Goal: Communication & Community: Connect with others

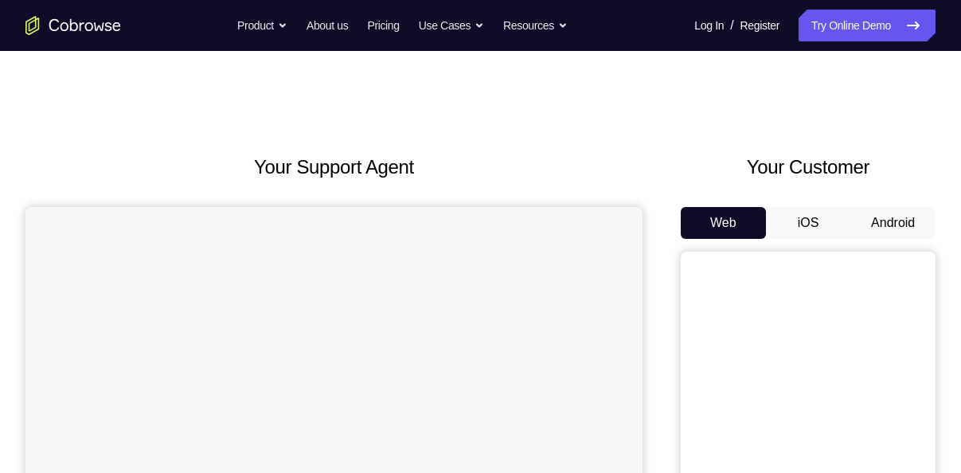
click at [879, 228] on button "Android" at bounding box center [892, 223] width 85 height 32
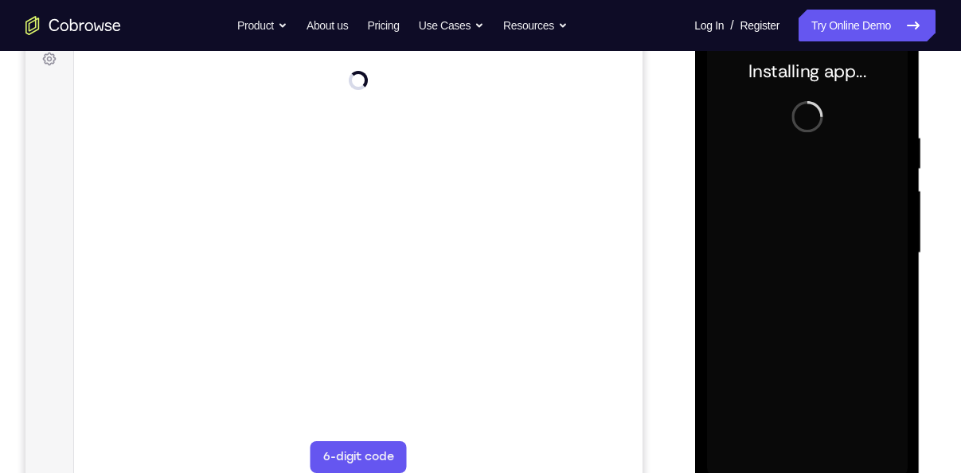
scroll to position [244, 0]
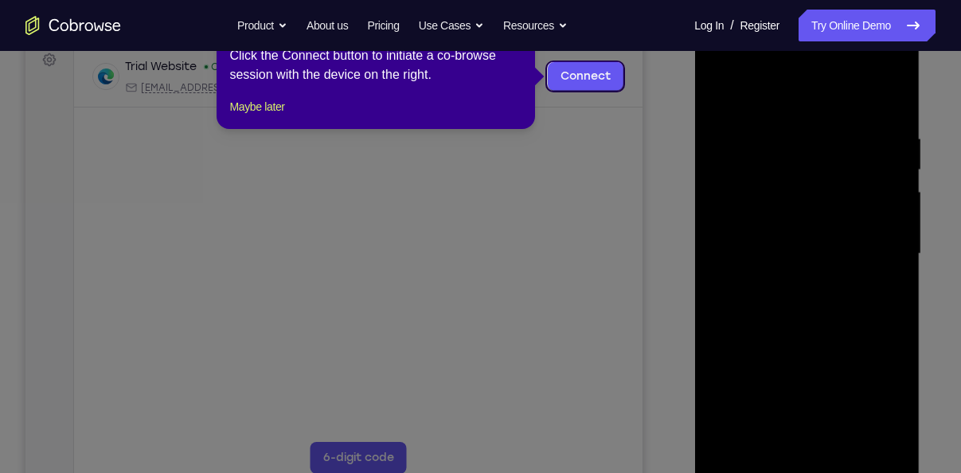
click at [820, 304] on icon at bounding box center [486, 236] width 973 height 473
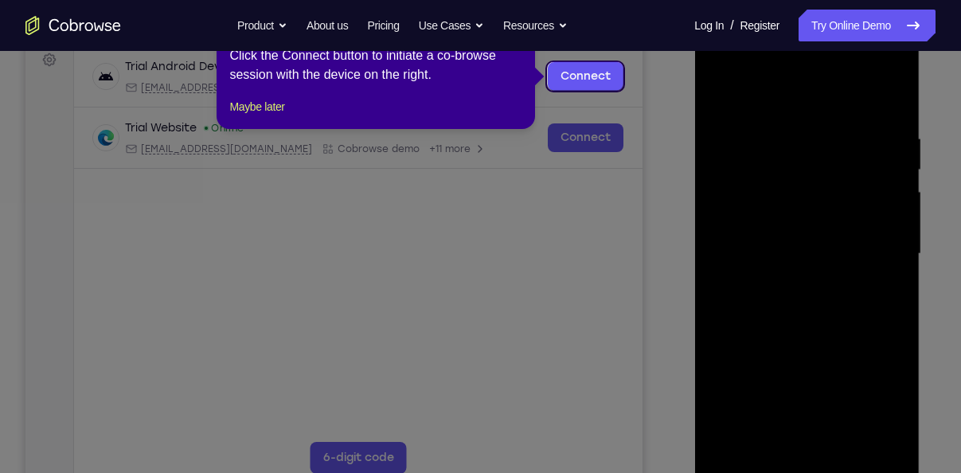
click at [554, 60] on icon at bounding box center [486, 236] width 973 height 473
drag, startPoint x: 560, startPoint y: 76, endPoint x: 640, endPoint y: 53, distance: 83.4
click at [560, 76] on link "Connect" at bounding box center [586, 76] width 76 height 29
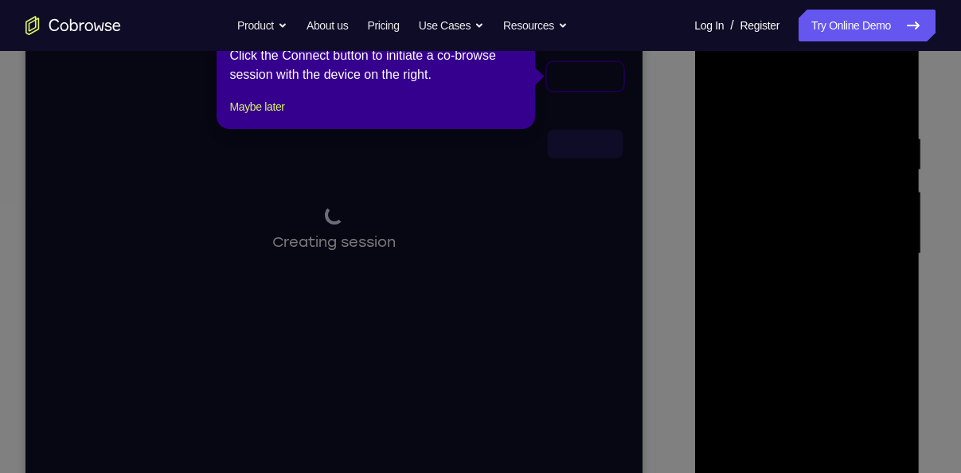
scroll to position [150, 0]
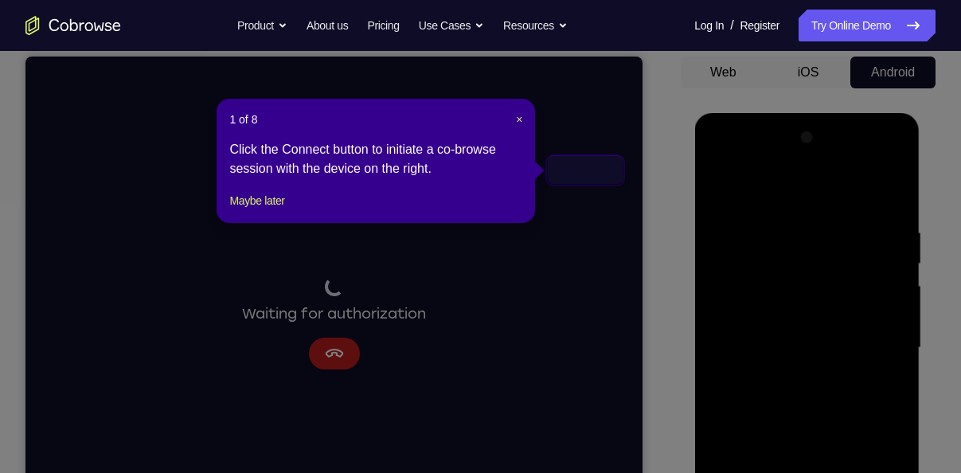
click at [513, 113] on header "1 of 8 ×" at bounding box center [375, 119] width 293 height 16
click at [517, 116] on span "×" at bounding box center [519, 119] width 6 height 13
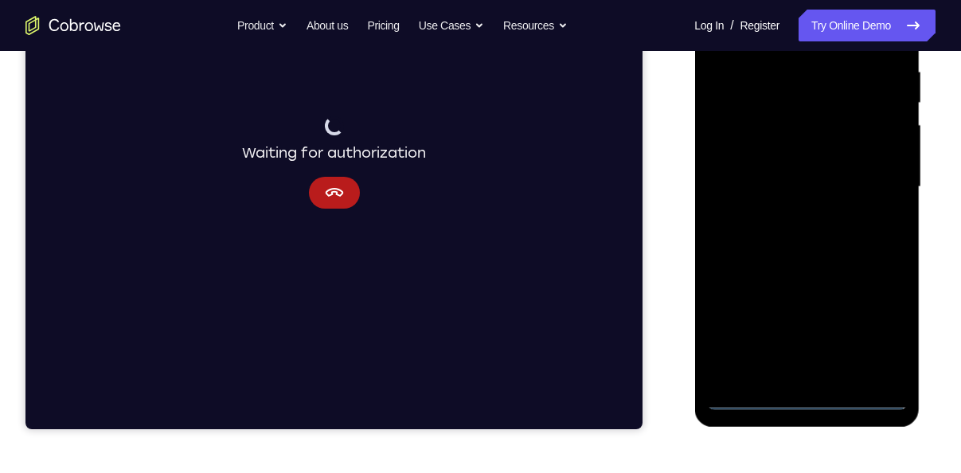
scroll to position [314, 0]
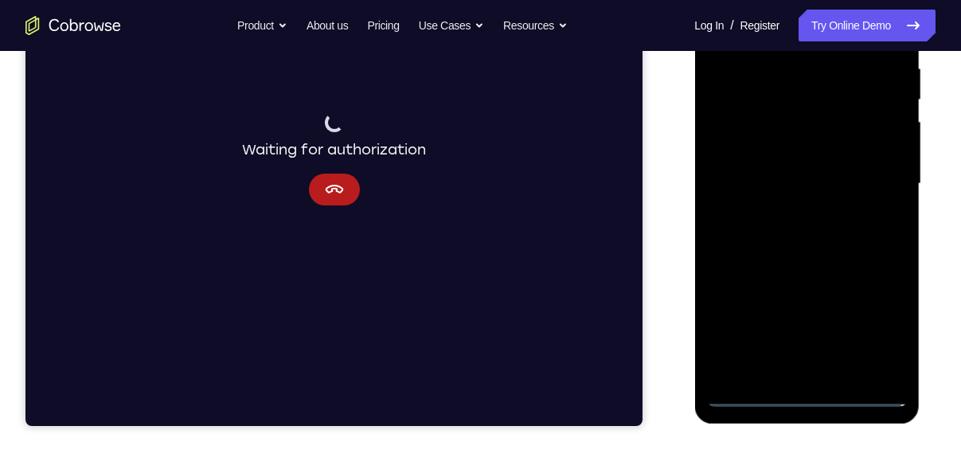
click at [870, 214] on div at bounding box center [806, 184] width 201 height 446
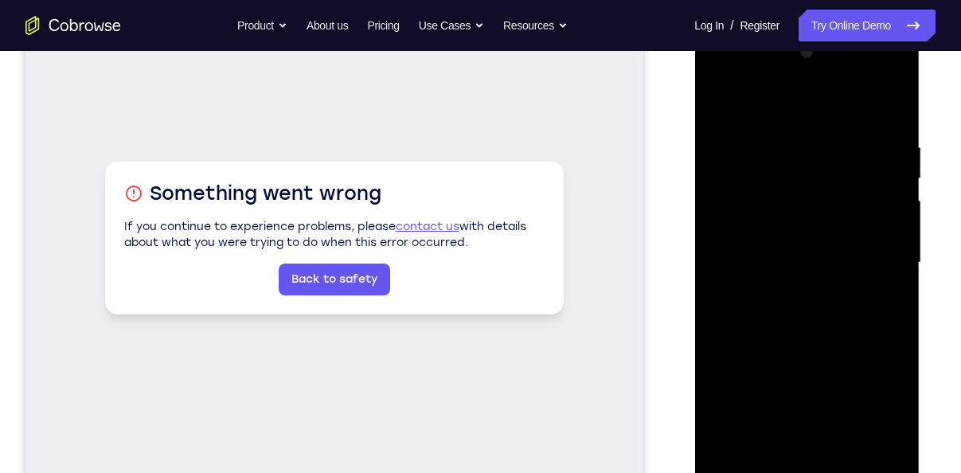
scroll to position [313, 0]
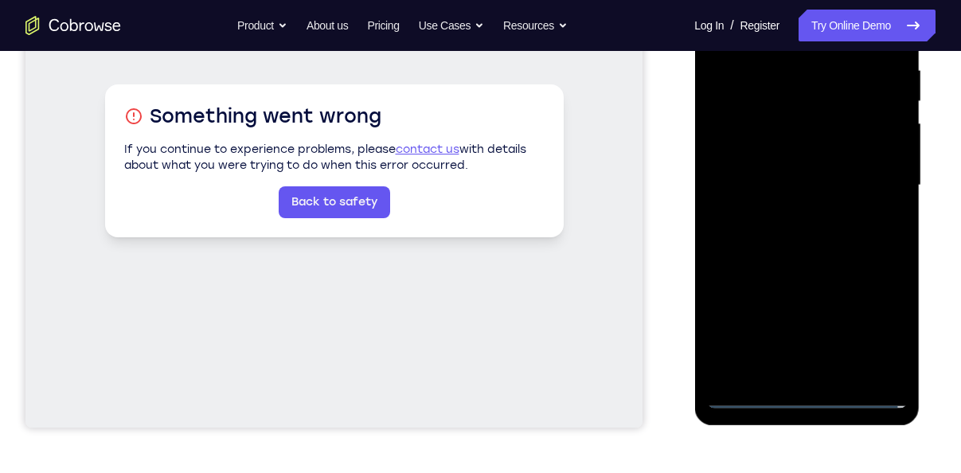
click at [803, 391] on div at bounding box center [806, 186] width 201 height 446
click at [811, 399] on div at bounding box center [806, 186] width 201 height 446
click at [875, 337] on div at bounding box center [806, 186] width 201 height 446
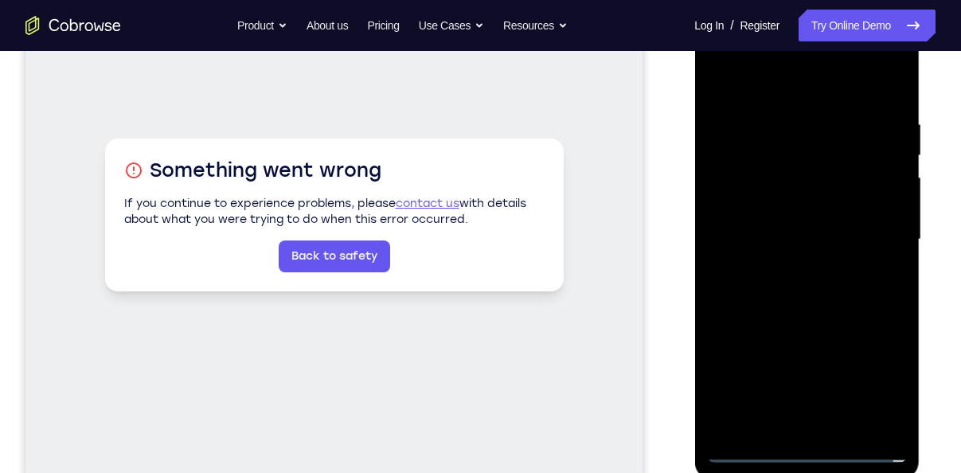
scroll to position [245, 0]
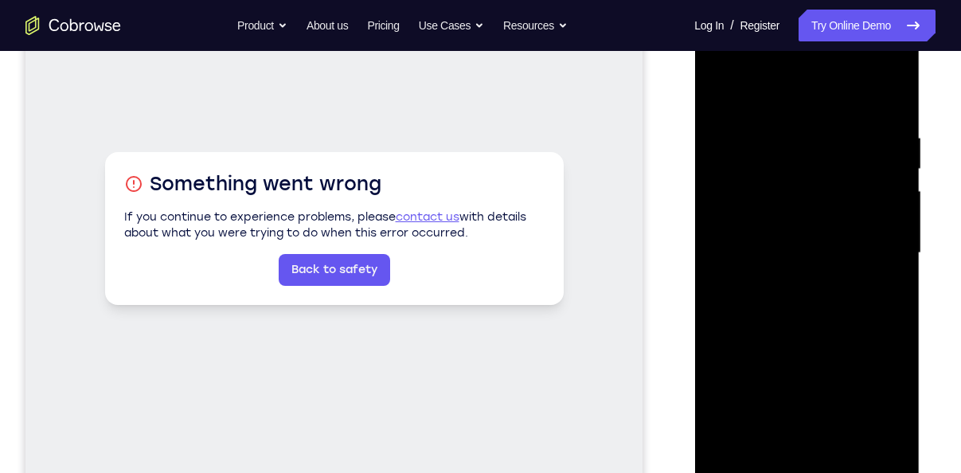
click at [795, 108] on div at bounding box center [806, 253] width 201 height 446
click at [872, 245] on div at bounding box center [806, 253] width 201 height 446
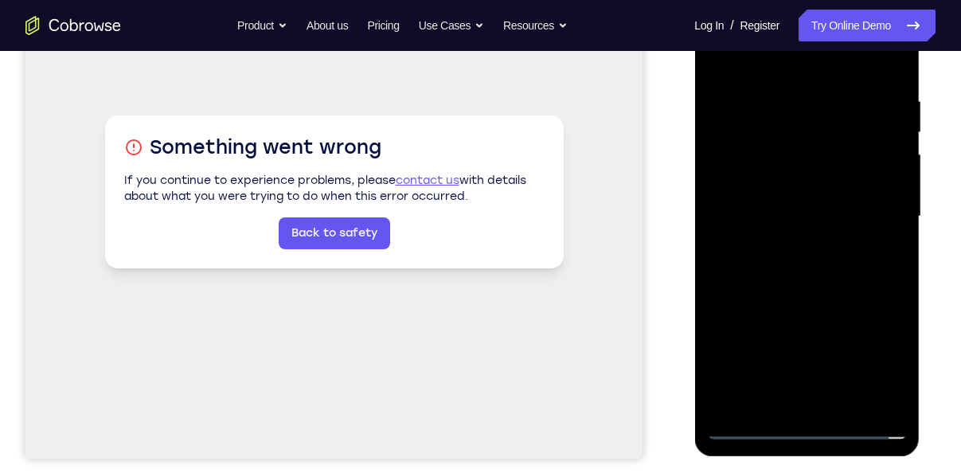
scroll to position [281, 0]
click at [787, 245] on div at bounding box center [806, 217] width 201 height 446
click at [795, 194] on div at bounding box center [806, 217] width 201 height 446
click at [797, 190] on div at bounding box center [806, 217] width 201 height 446
click at [805, 209] on div at bounding box center [806, 217] width 201 height 446
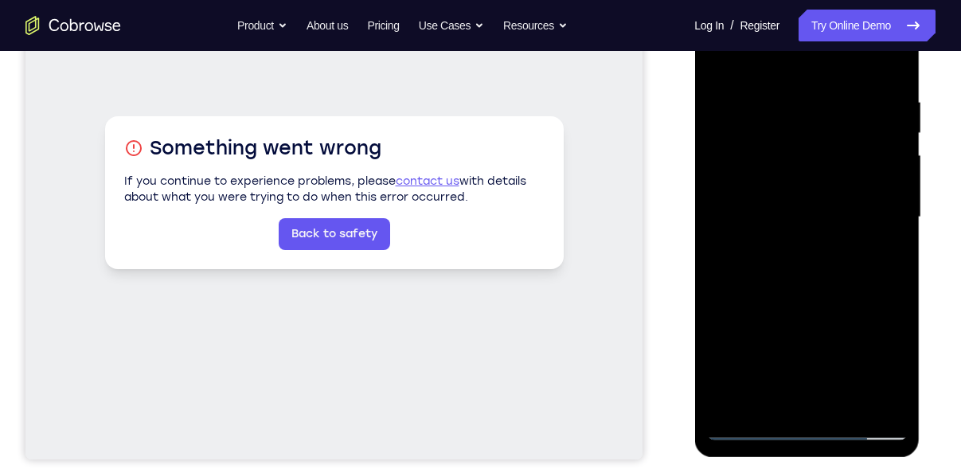
click at [845, 216] on div at bounding box center [806, 217] width 201 height 446
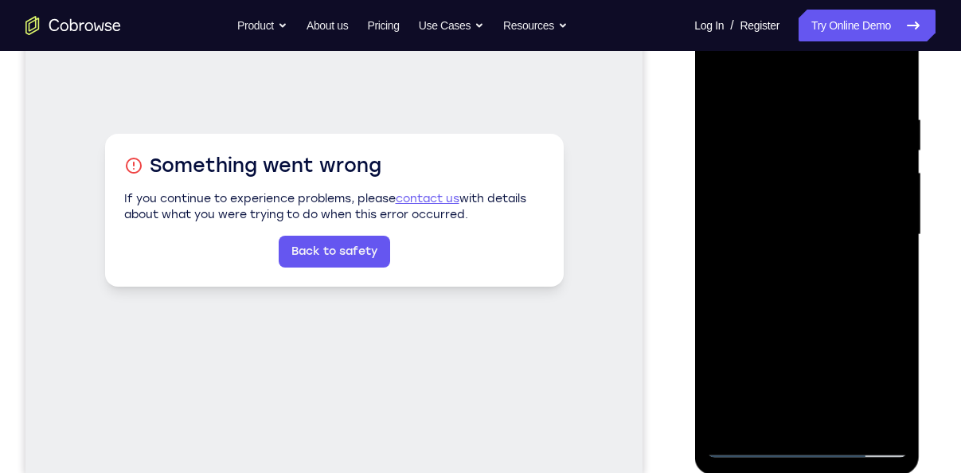
scroll to position [263, 0]
click at [845, 244] on div at bounding box center [806, 236] width 201 height 446
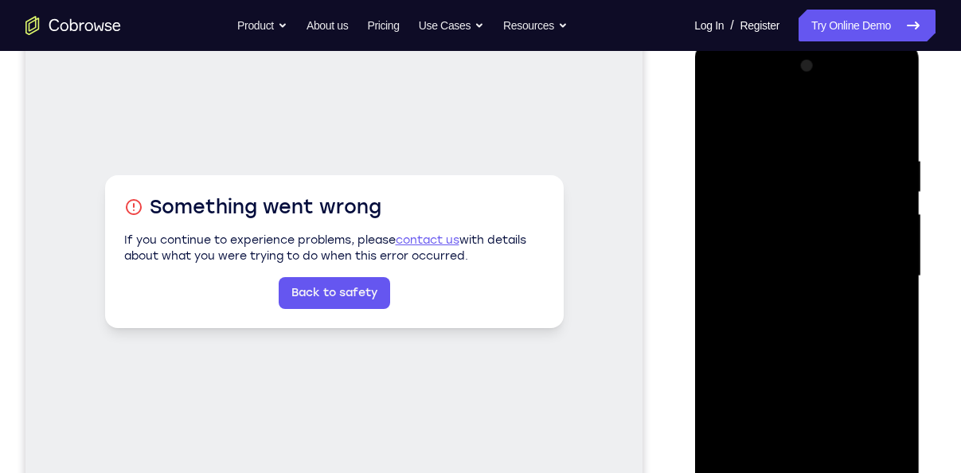
scroll to position [243, 0]
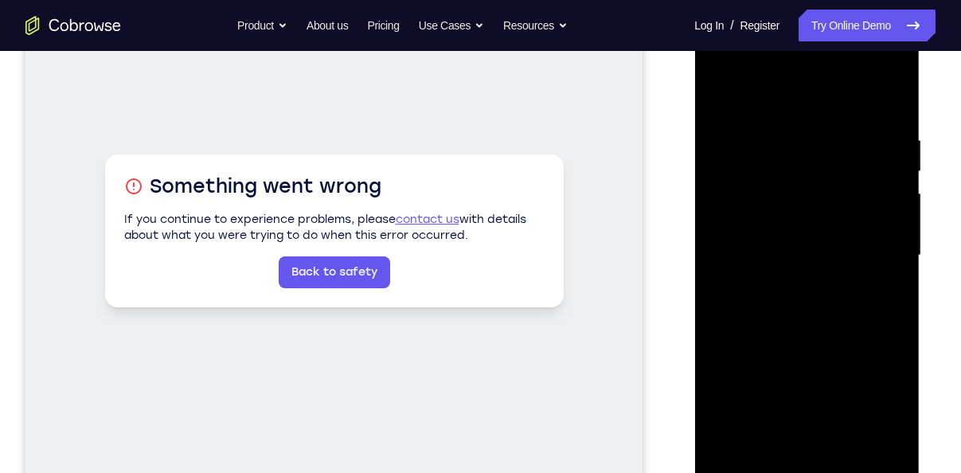
click at [852, 99] on div at bounding box center [806, 256] width 201 height 446
click at [838, 128] on div at bounding box center [806, 256] width 201 height 446
click at [871, 66] on div at bounding box center [806, 256] width 201 height 446
click at [752, 72] on div at bounding box center [806, 256] width 201 height 446
click at [825, 243] on div at bounding box center [806, 256] width 201 height 446
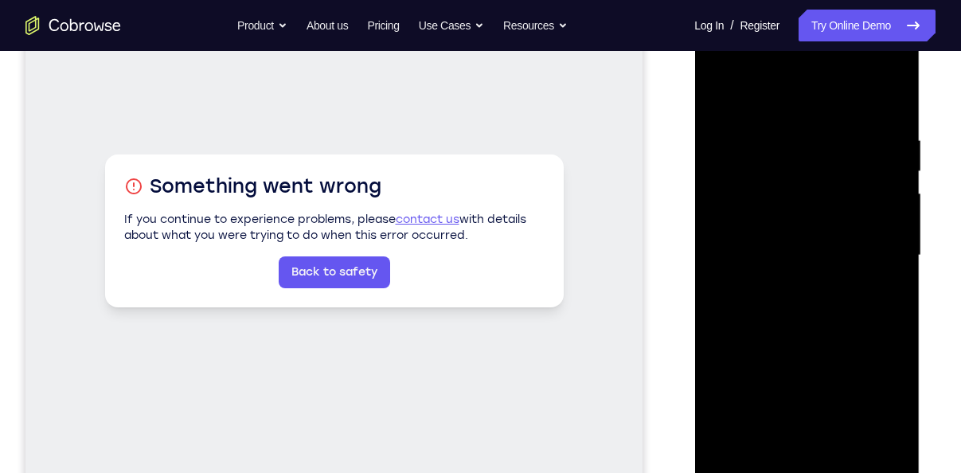
click at [891, 98] on div at bounding box center [806, 256] width 201 height 446
click at [825, 224] on div at bounding box center [806, 256] width 201 height 446
click at [809, 319] on div at bounding box center [806, 256] width 201 height 446
click at [813, 259] on div at bounding box center [806, 256] width 201 height 446
click at [767, 178] on div at bounding box center [806, 256] width 201 height 446
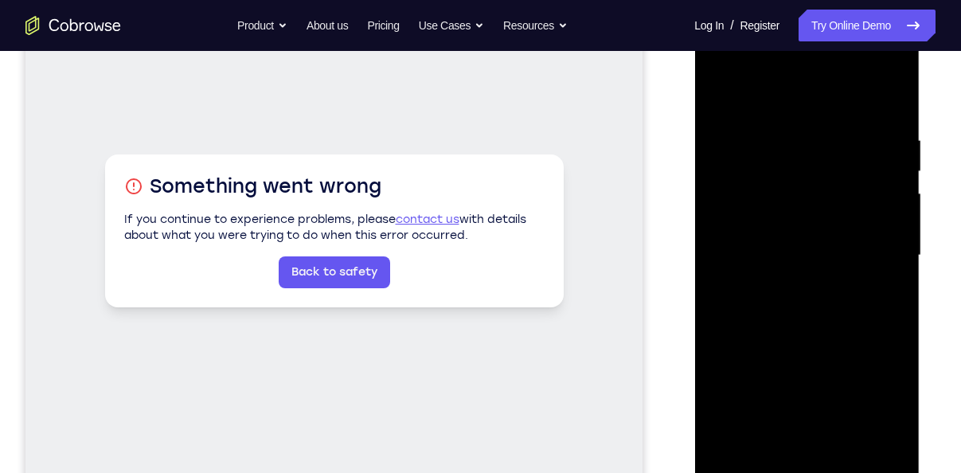
click at [770, 269] on div at bounding box center [806, 256] width 201 height 446
click at [763, 225] on div at bounding box center [806, 256] width 201 height 446
click at [809, 318] on div at bounding box center [806, 256] width 201 height 446
click at [757, 252] on div at bounding box center [806, 256] width 201 height 446
click at [867, 362] on div at bounding box center [806, 256] width 201 height 446
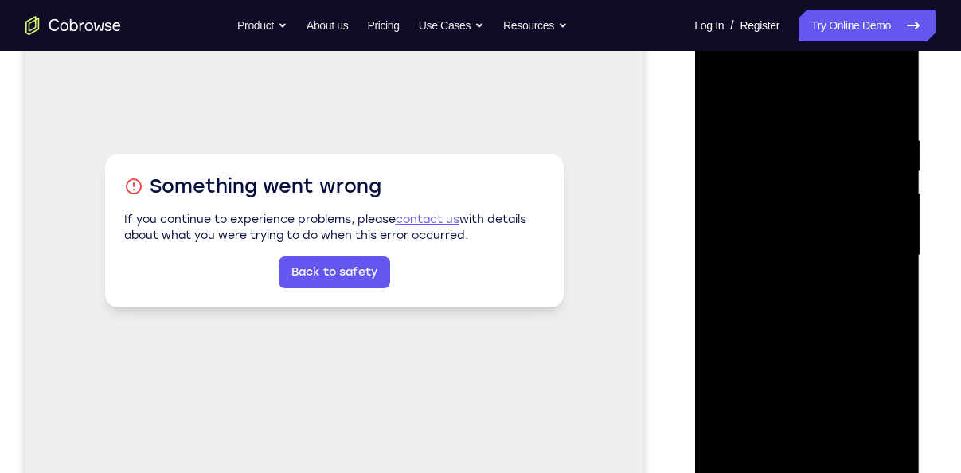
click at [802, 219] on div at bounding box center [806, 256] width 201 height 446
click at [802, 259] on div at bounding box center [806, 256] width 201 height 446
click at [786, 230] on div at bounding box center [806, 256] width 201 height 446
click at [770, 205] on div at bounding box center [806, 256] width 201 height 446
click at [819, 256] on div at bounding box center [806, 256] width 201 height 446
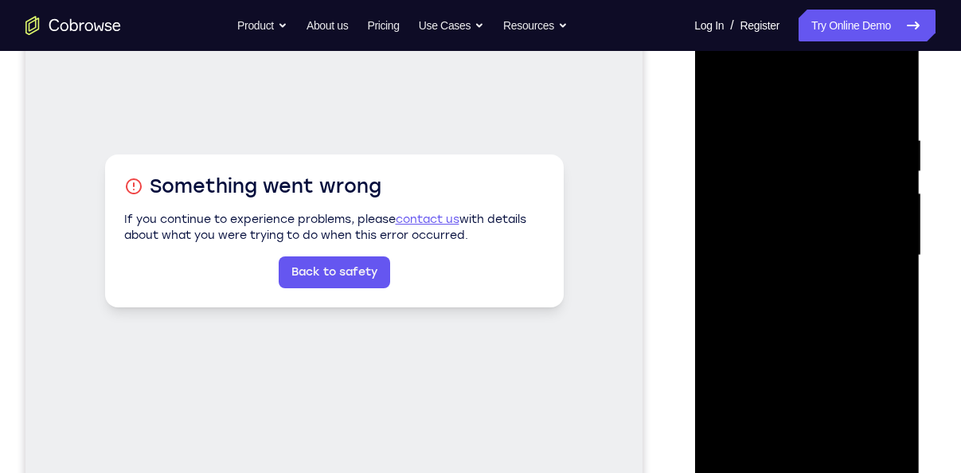
click at [760, 175] on div at bounding box center [806, 256] width 201 height 446
click at [827, 281] on div at bounding box center [806, 256] width 201 height 446
click at [856, 284] on div at bounding box center [806, 256] width 201 height 446
click at [858, 310] on div at bounding box center [806, 256] width 201 height 446
click at [830, 318] on div at bounding box center [806, 256] width 201 height 446
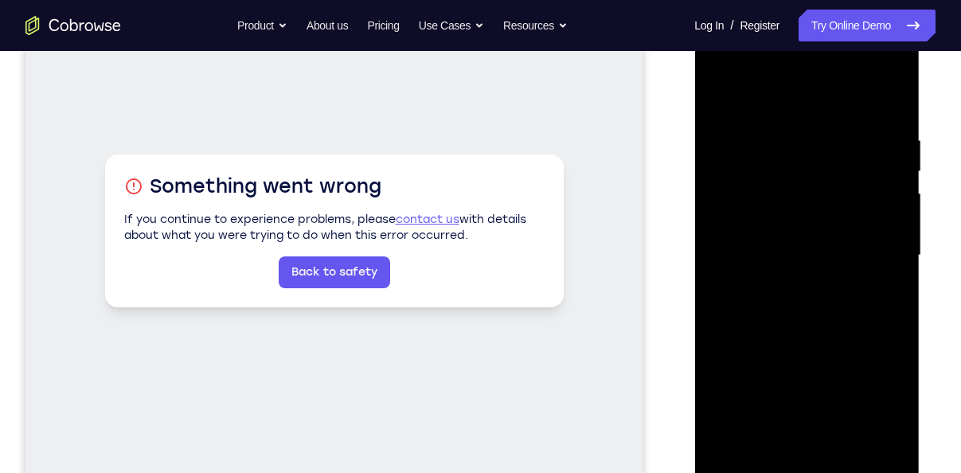
click at [825, 245] on div at bounding box center [806, 256] width 201 height 446
click at [848, 240] on div at bounding box center [806, 256] width 201 height 446
click at [868, 360] on div at bounding box center [806, 256] width 201 height 446
click at [804, 217] on div at bounding box center [806, 256] width 201 height 446
click at [788, 220] on div at bounding box center [806, 256] width 201 height 446
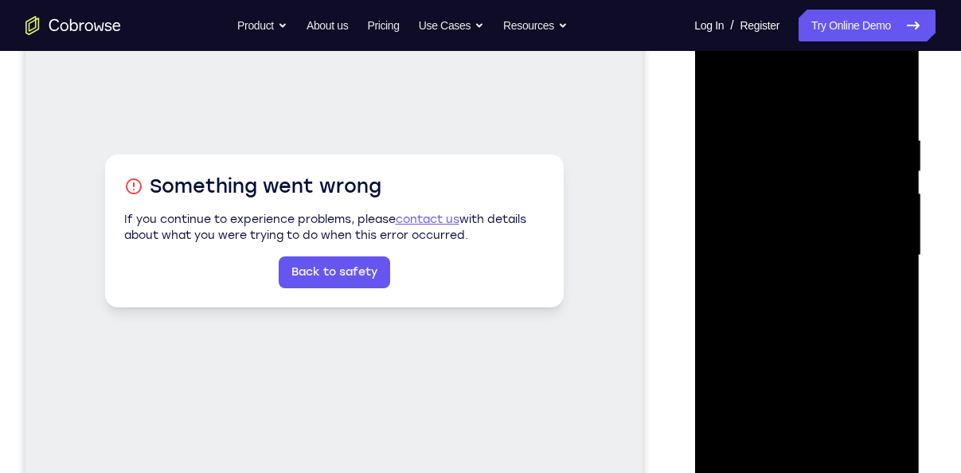
click at [834, 227] on div at bounding box center [806, 256] width 201 height 446
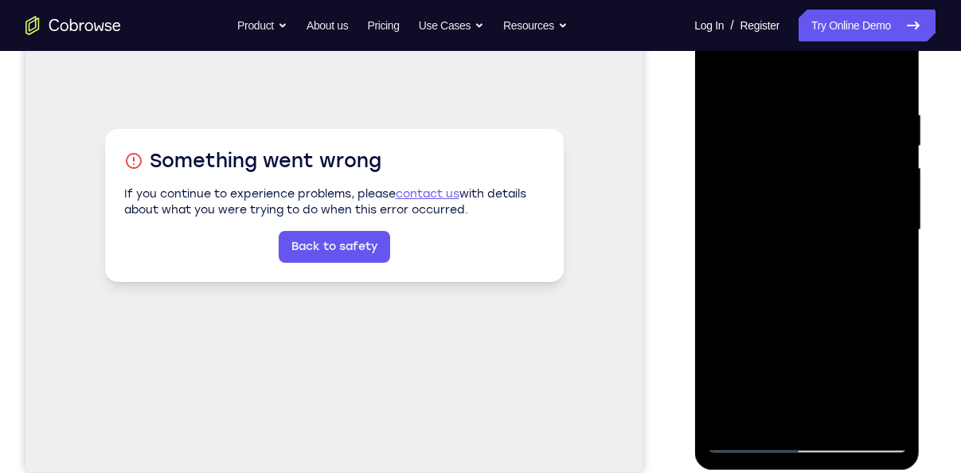
scroll to position [266, 0]
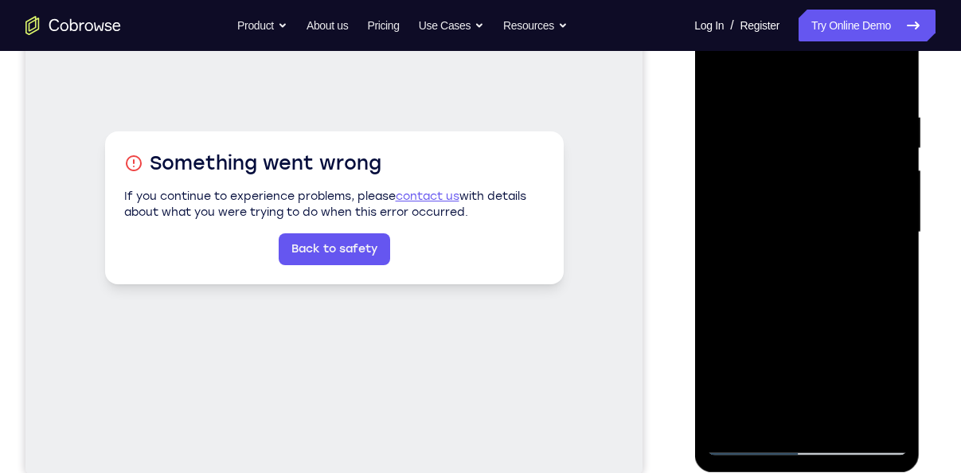
click at [749, 183] on div at bounding box center [806, 233] width 201 height 446
click at [778, 226] on div at bounding box center [806, 233] width 201 height 446
click at [800, 387] on div at bounding box center [806, 233] width 201 height 446
click at [886, 78] on div at bounding box center [806, 233] width 201 height 446
click at [712, 161] on div at bounding box center [806, 233] width 201 height 446
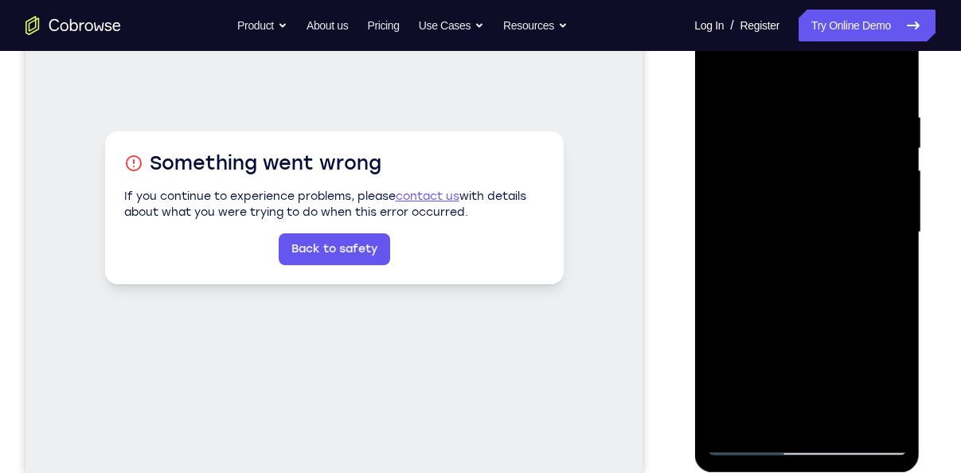
click at [886, 75] on div at bounding box center [806, 233] width 201 height 446
click at [849, 112] on div at bounding box center [806, 233] width 201 height 446
click at [804, 156] on div at bounding box center [806, 233] width 201 height 446
click at [760, 70] on div at bounding box center [806, 233] width 201 height 446
click at [822, 156] on div at bounding box center [806, 233] width 201 height 446
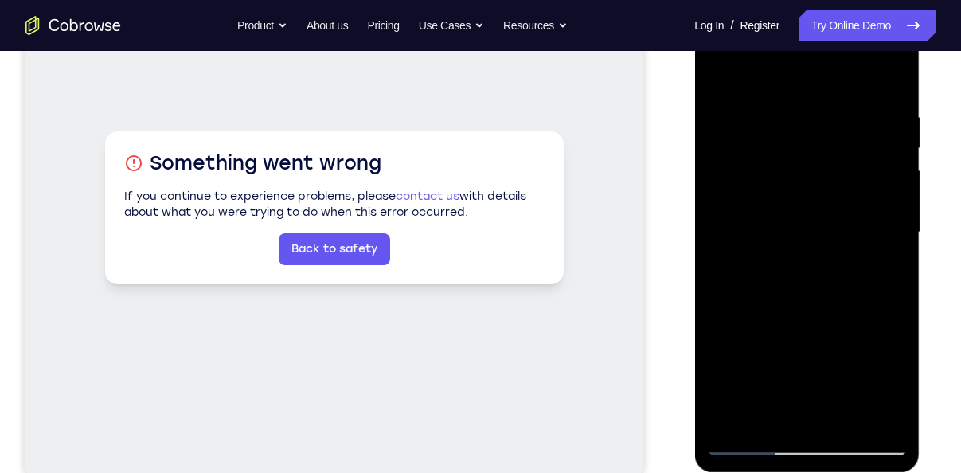
click at [844, 193] on div at bounding box center [806, 233] width 201 height 446
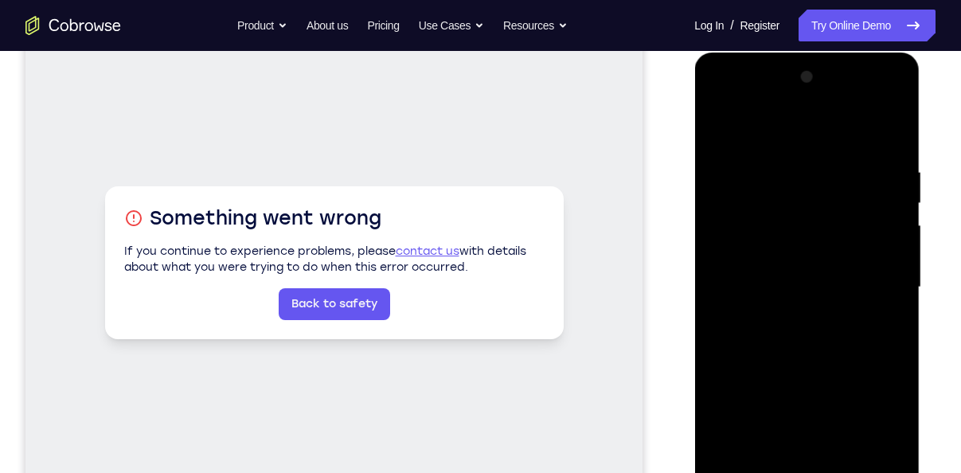
click at [874, 106] on div at bounding box center [806, 287] width 201 height 446
click at [809, 161] on div at bounding box center [806, 287] width 201 height 446
drag, startPoint x: 814, startPoint y: 178, endPoint x: 808, endPoint y: 295, distance: 117.2
click at [808, 295] on div at bounding box center [806, 287] width 201 height 446
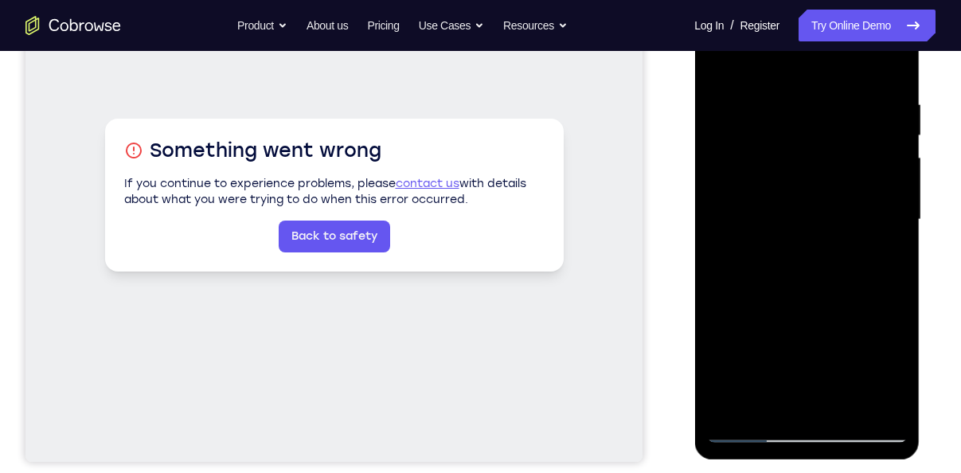
scroll to position [263, 0]
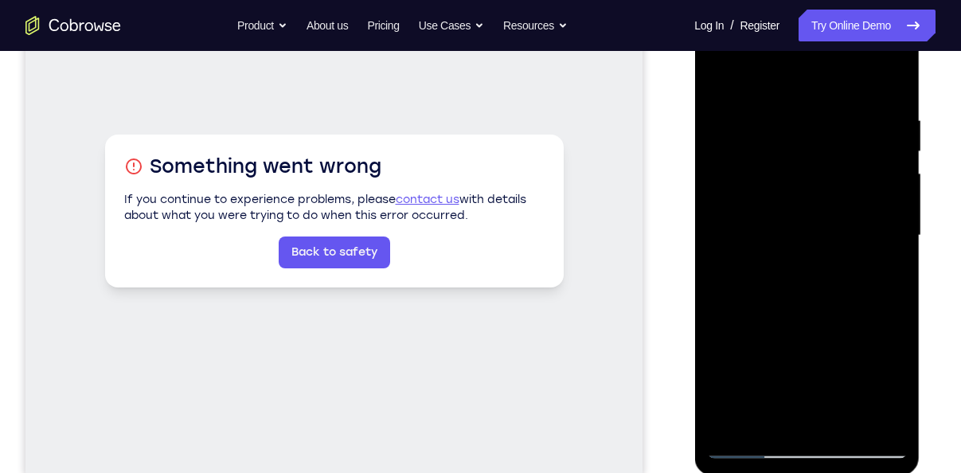
click at [752, 444] on div at bounding box center [806, 236] width 201 height 446
click at [817, 230] on div at bounding box center [806, 236] width 201 height 446
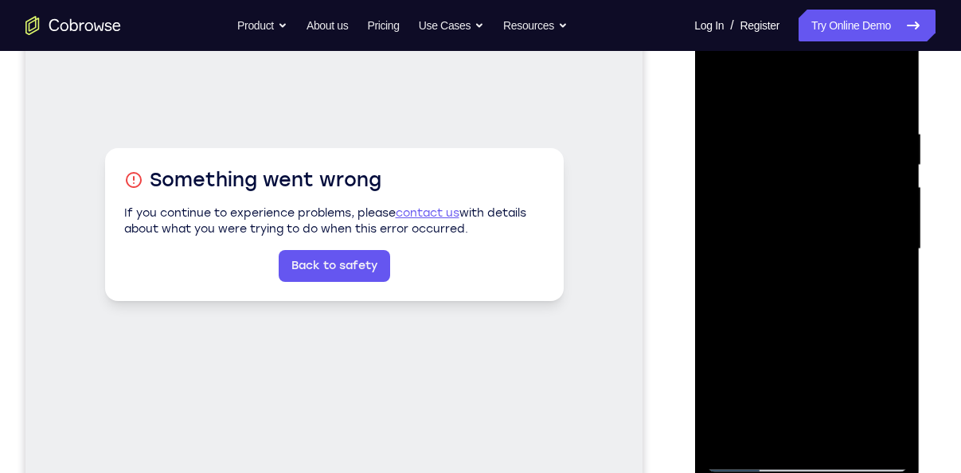
scroll to position [245, 0]
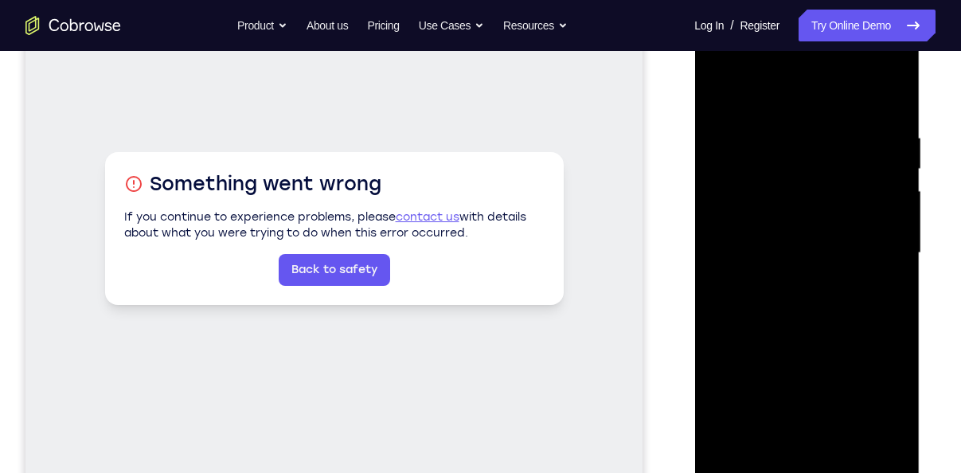
click at [875, 68] on div at bounding box center [806, 253] width 201 height 446
click at [823, 108] on div at bounding box center [806, 253] width 201 height 446
click at [790, 236] on div at bounding box center [806, 253] width 201 height 446
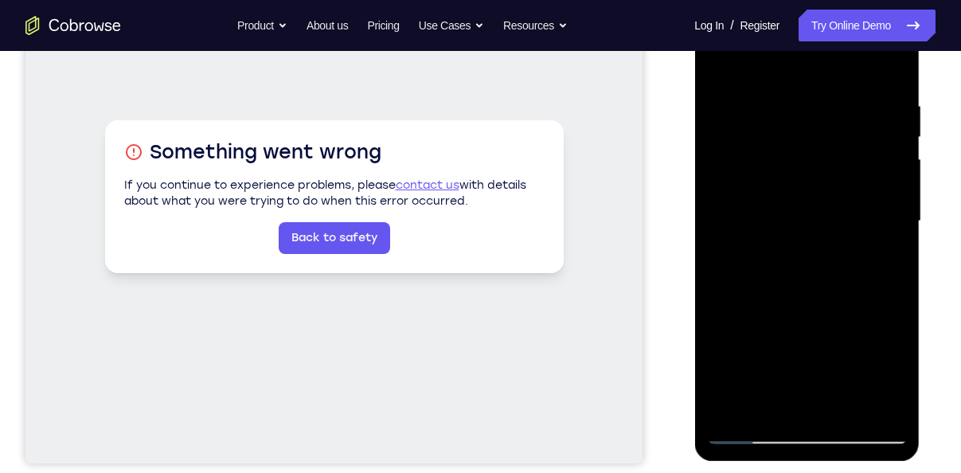
click at [790, 240] on div at bounding box center [806, 221] width 201 height 446
click at [821, 283] on div at bounding box center [806, 221] width 201 height 446
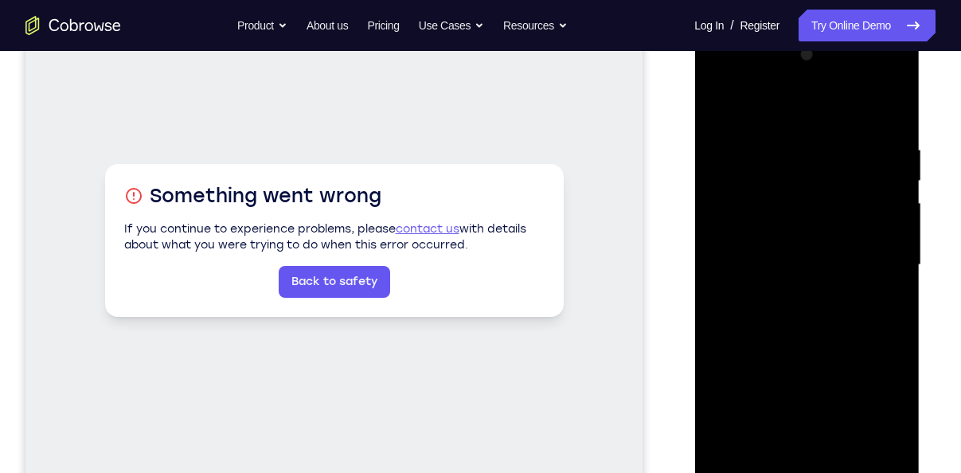
scroll to position [248, 0]
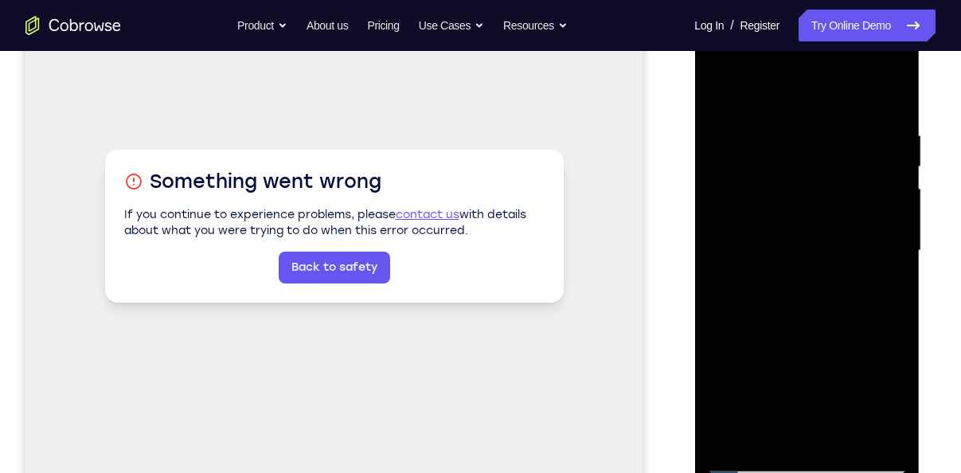
click at [889, 109] on div at bounding box center [806, 251] width 201 height 446
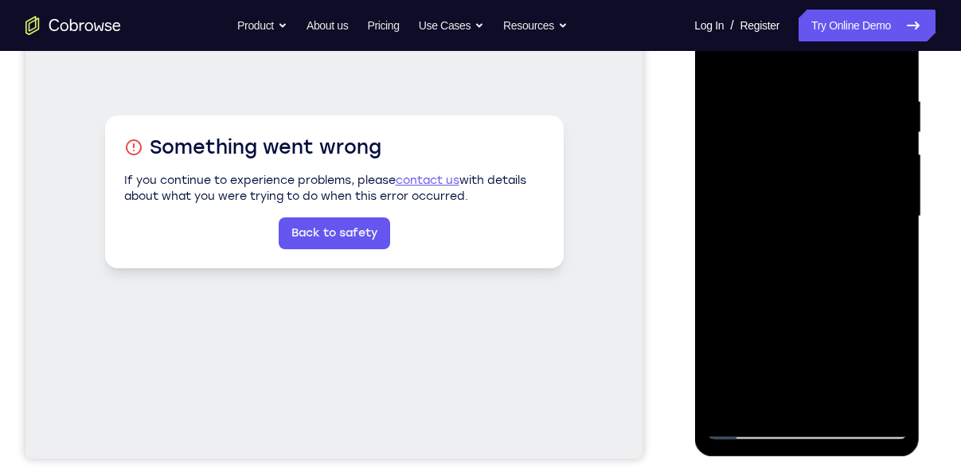
scroll to position [281, 0]
click at [845, 400] on div at bounding box center [806, 217] width 201 height 446
click at [833, 304] on div at bounding box center [806, 217] width 201 height 446
click at [724, 57] on div at bounding box center [806, 217] width 201 height 446
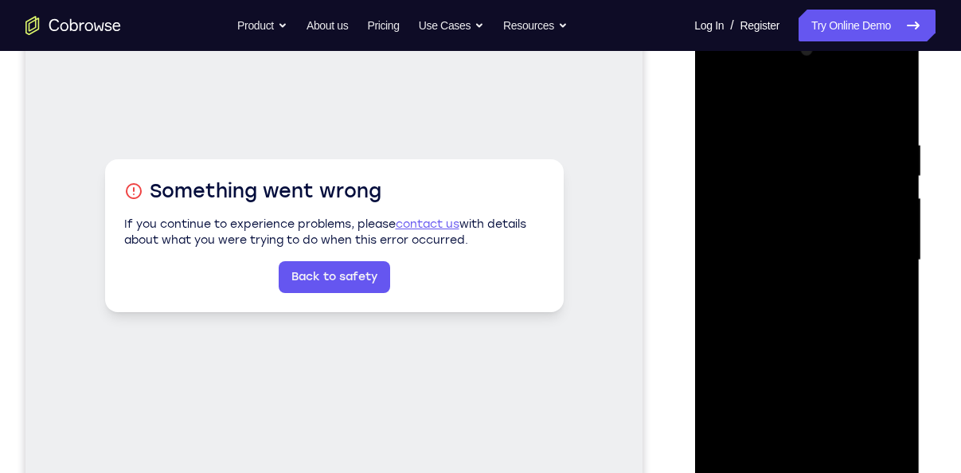
click at [891, 98] on div at bounding box center [806, 260] width 201 height 446
drag, startPoint x: 829, startPoint y: 257, endPoint x: 833, endPoint y: 293, distance: 36.0
click at [833, 293] on div at bounding box center [806, 260] width 201 height 446
drag, startPoint x: 798, startPoint y: 314, endPoint x: 805, endPoint y: 145, distance: 169.7
click at [805, 145] on div at bounding box center [806, 260] width 201 height 446
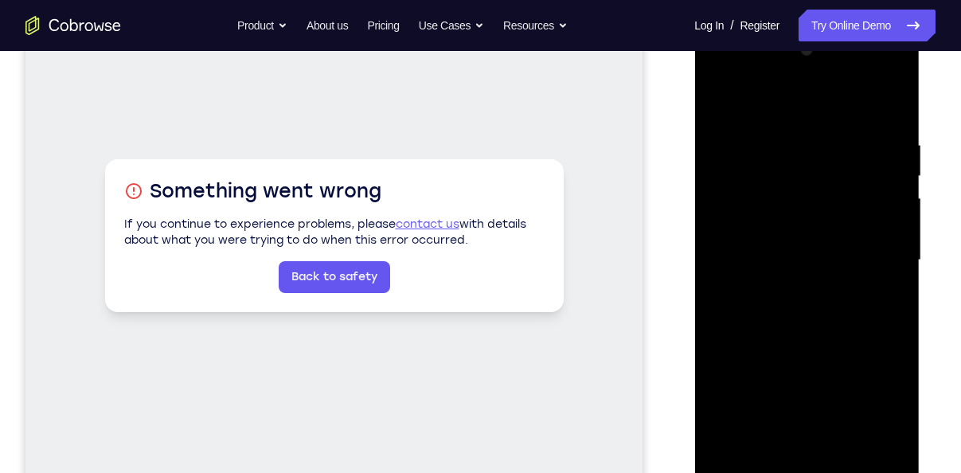
drag, startPoint x: 816, startPoint y: 177, endPoint x: 794, endPoint y: 336, distance: 159.8
click at [794, 336] on div at bounding box center [806, 260] width 201 height 446
click at [803, 128] on div at bounding box center [806, 260] width 201 height 446
click at [724, 93] on div at bounding box center [806, 260] width 201 height 446
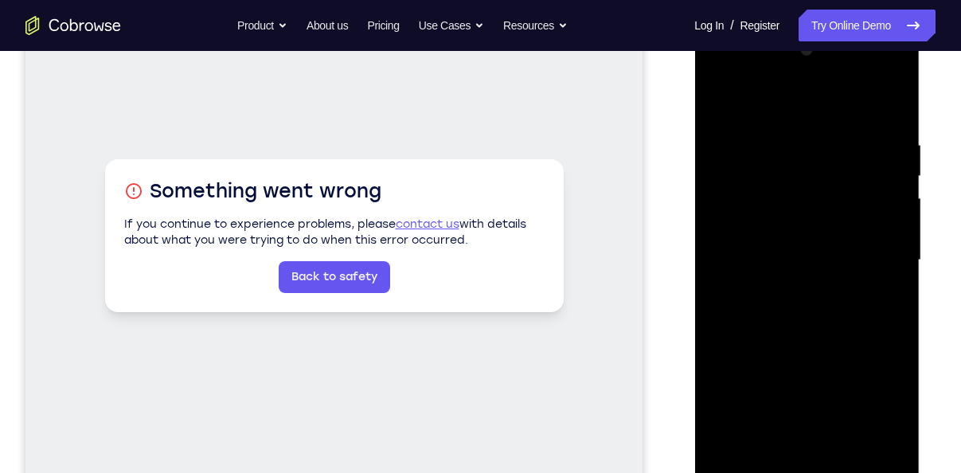
click at [838, 138] on div at bounding box center [806, 260] width 201 height 446
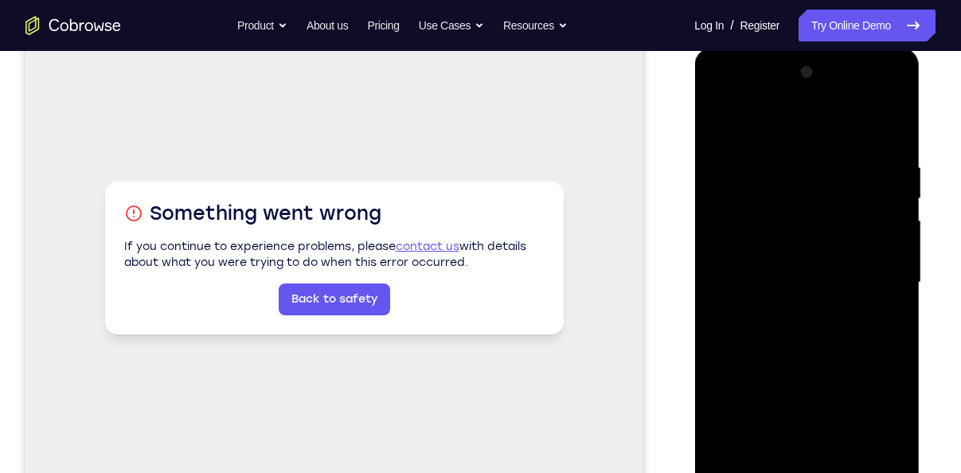
scroll to position [225, 0]
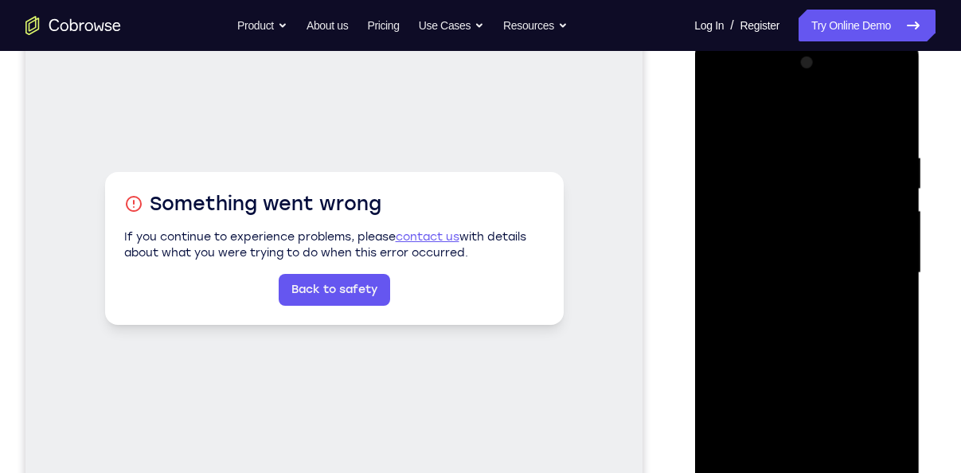
click at [851, 147] on div at bounding box center [806, 273] width 201 height 446
